Goal: Navigation & Orientation: Find specific page/section

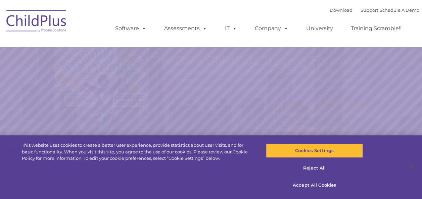
select select "MEDIUM"
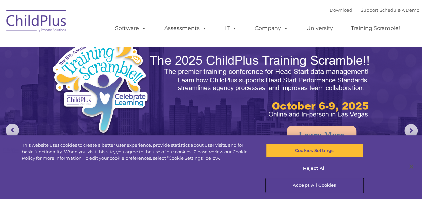
click at [315, 185] on button "Accept All Cookies" at bounding box center [314, 185] width 97 height 14
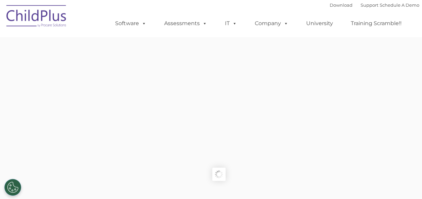
type input ""
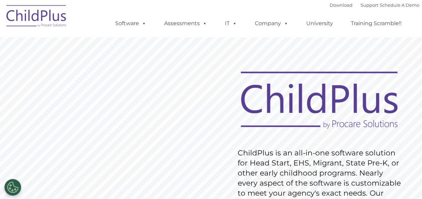
click at [79, 107] on rs-slide "Request Pricing ChildPlus is an all-in-one software solution for Head Start, EH…" at bounding box center [211, 174] width 422 height 302
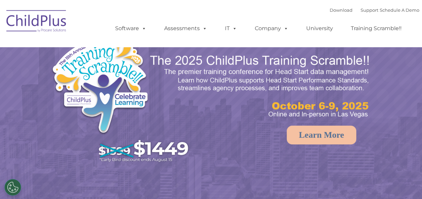
select select "MEDIUM"
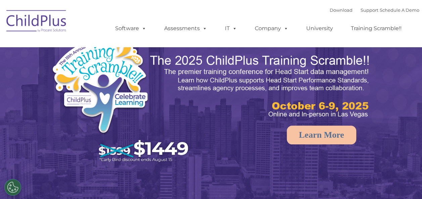
select select "MEDIUM"
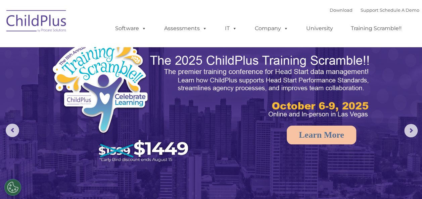
click at [214, 148] on img at bounding box center [211, 132] width 422 height 265
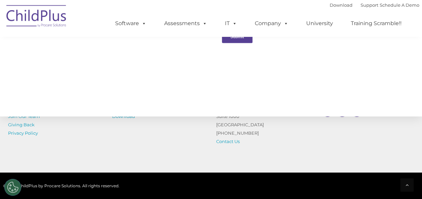
scroll to position [814, 0]
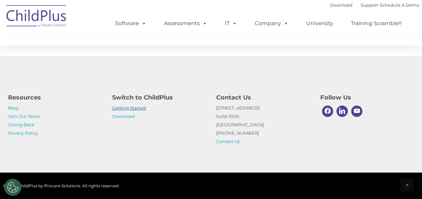
click at [136, 107] on link "Getting Started" at bounding box center [129, 107] width 34 height 5
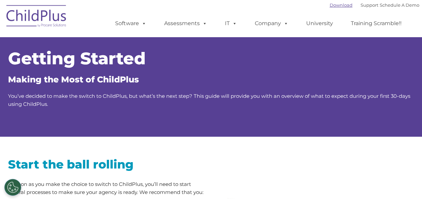
click at [329, 7] on link "Download" at bounding box center [340, 4] width 23 height 5
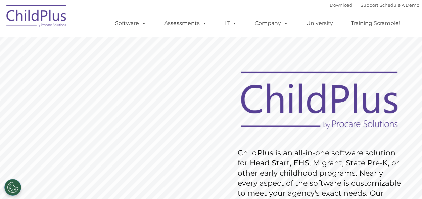
click at [354, 41] on rs-slide "Request Pricing ChildPlus is an all-in-one software solution for Head Start, EH…" at bounding box center [211, 174] width 422 height 302
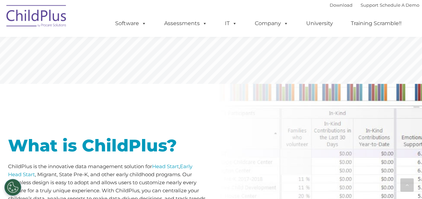
scroll to position [250, 0]
